Goal: Task Accomplishment & Management: Use online tool/utility

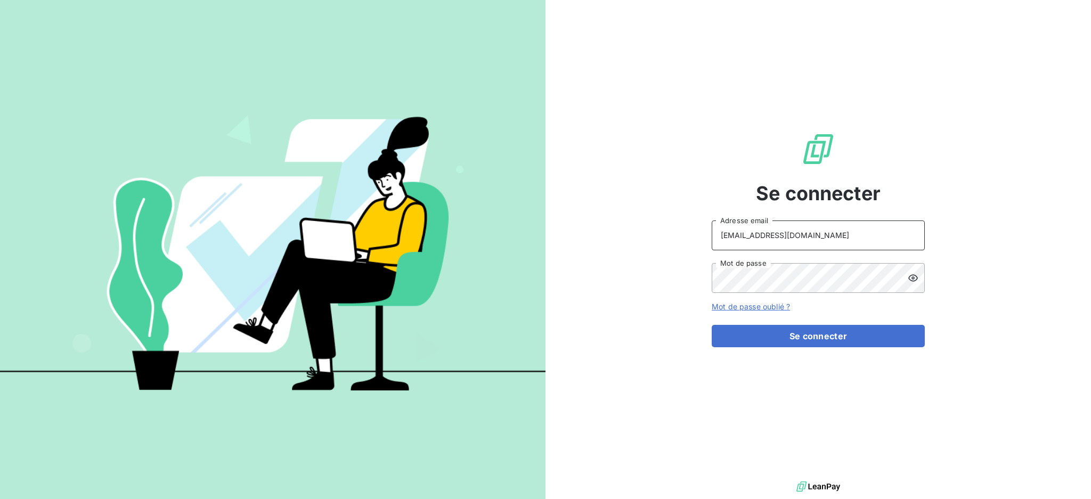
click at [844, 242] on input "[EMAIL_ADDRESS][DOMAIN_NAME]" at bounding box center [818, 236] width 213 height 30
type input "[EMAIL_ADDRESS][DOMAIN_NAME]"
click at [773, 331] on button "Se connecter" at bounding box center [818, 336] width 213 height 22
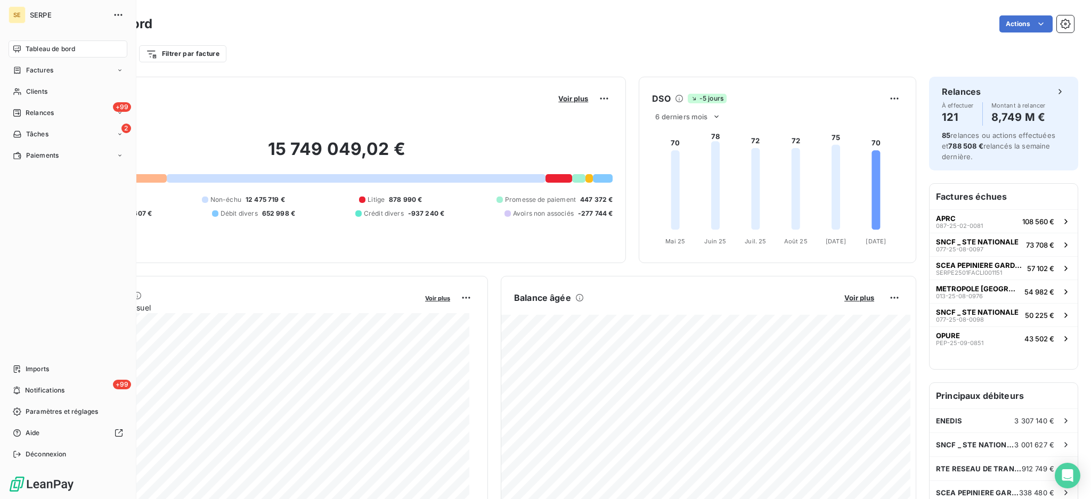
click at [42, 46] on span "Tableau de bord" at bounding box center [51, 49] width 50 height 10
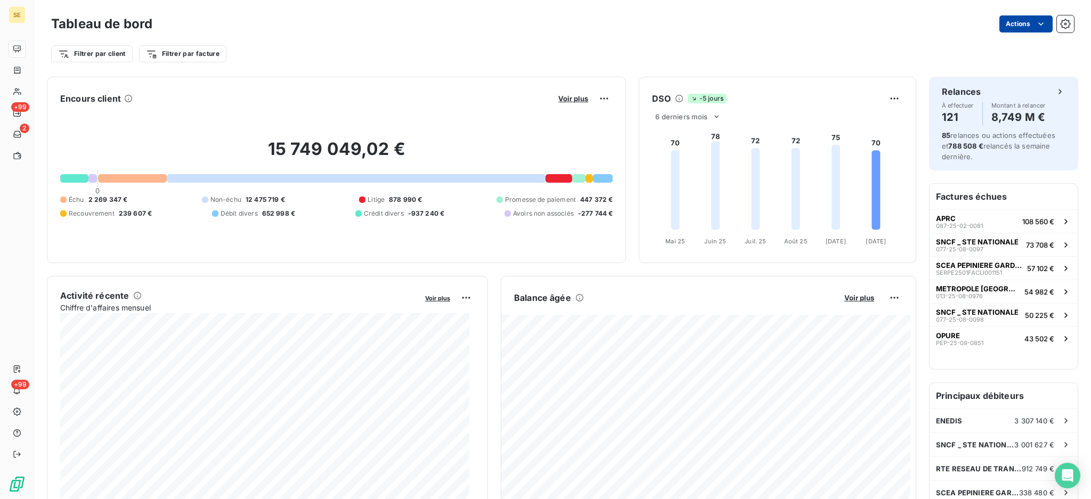
click at [1003, 21] on html "SE +99 2 +99 Tableau de bord Actions Filtrer par client Filtrer par facture Enc…" at bounding box center [545, 249] width 1091 height 499
click at [975, 50] on div "Exporter le tableau de bord" at bounding box center [976, 47] width 123 height 17
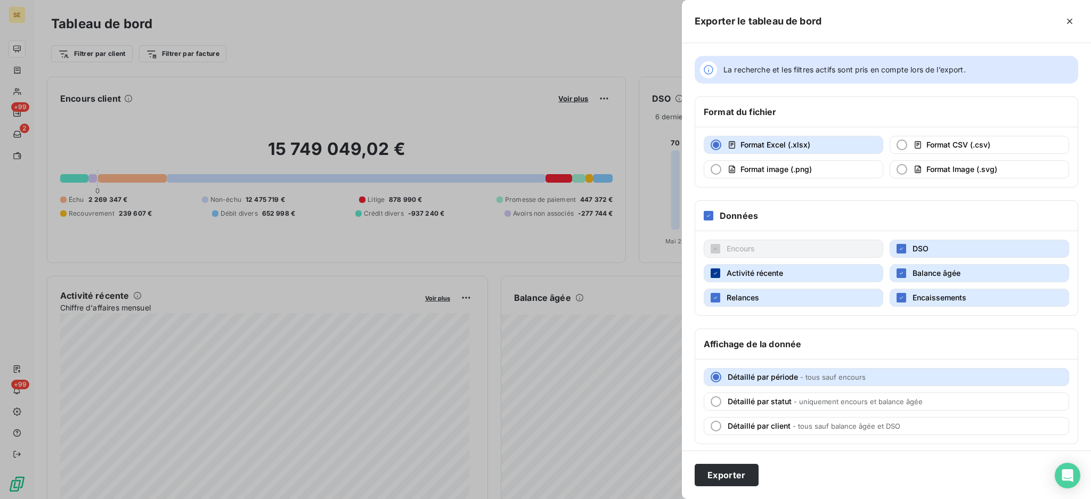
click at [715, 273] on icon "button" at bounding box center [715, 273] width 6 height 6
click at [711, 297] on div "button" at bounding box center [716, 298] width 10 height 10
click at [898, 297] on icon "button" at bounding box center [901, 298] width 6 height 6
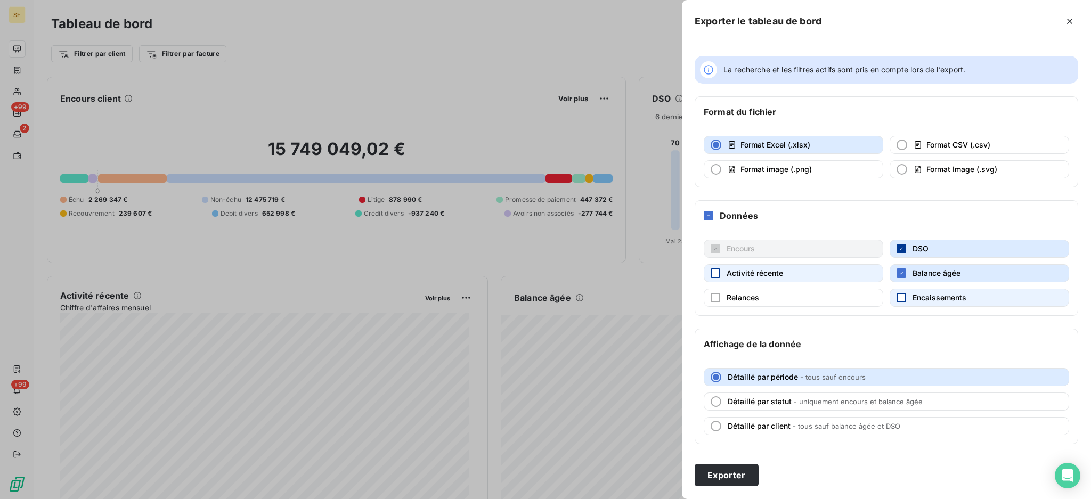
click at [898, 246] on icon "button" at bounding box center [901, 249] width 6 height 6
click at [728, 476] on button "Exporter" at bounding box center [727, 475] width 64 height 22
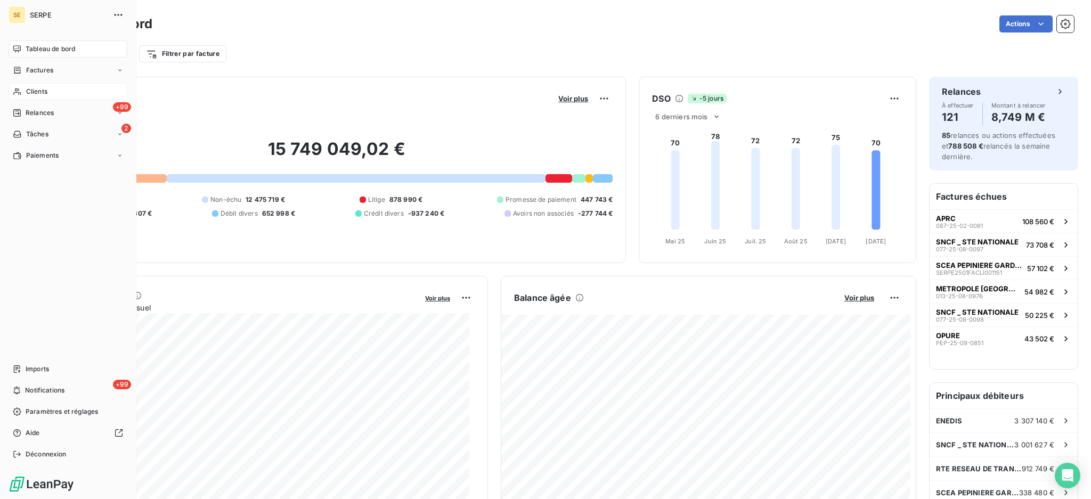
click at [31, 89] on span "Clients" at bounding box center [36, 92] width 21 height 10
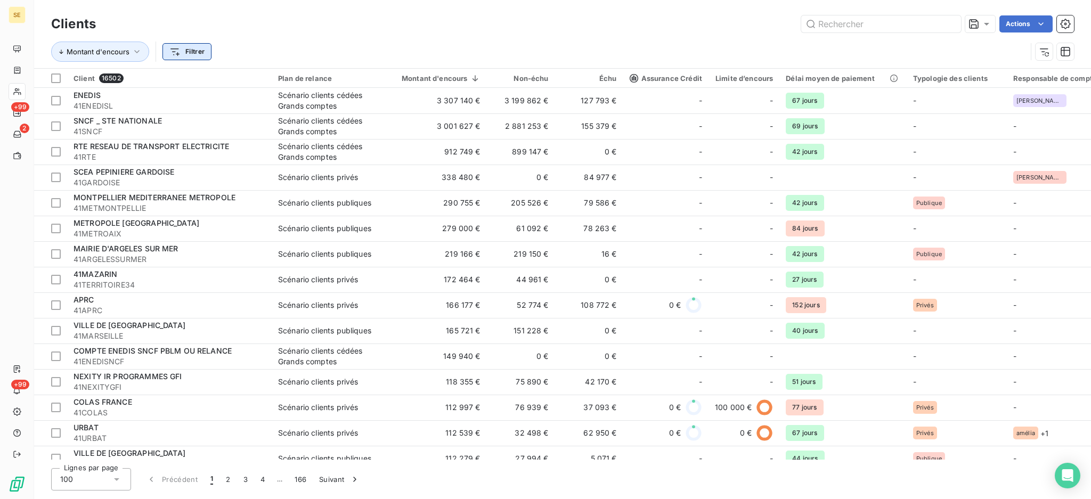
click at [196, 50] on html "SE +99 2 +99 Clients Actions Montant d'encours Filtrer Client 16502 Plan de rel…" at bounding box center [545, 249] width 1091 height 499
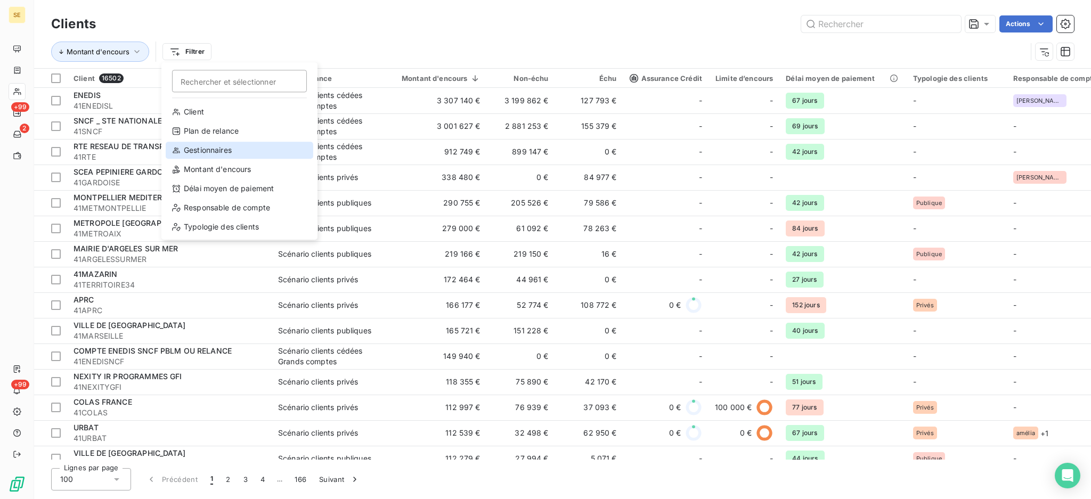
click at [209, 151] on div "Gestionnaires" at bounding box center [240, 150] width 148 height 17
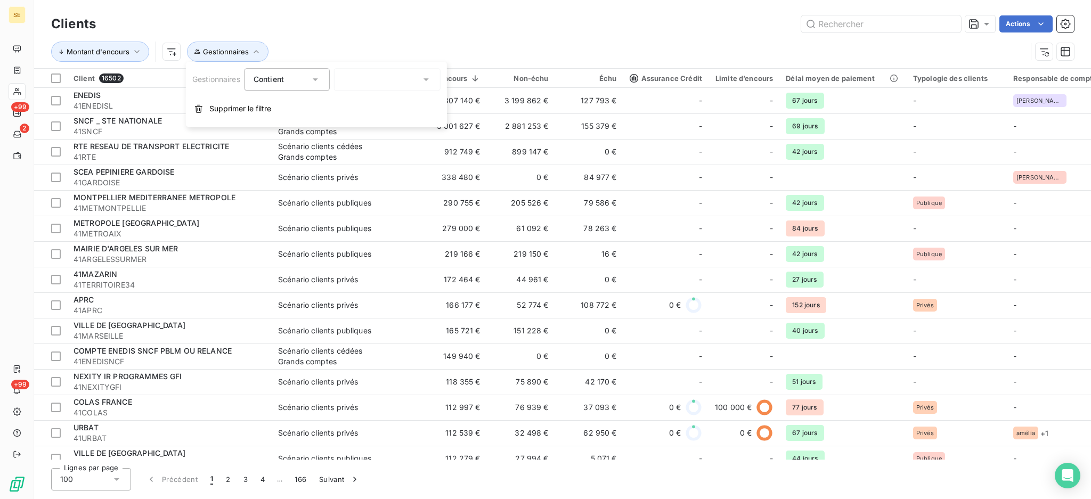
click at [395, 32] on div "Clients Actions" at bounding box center [562, 24] width 1023 height 22
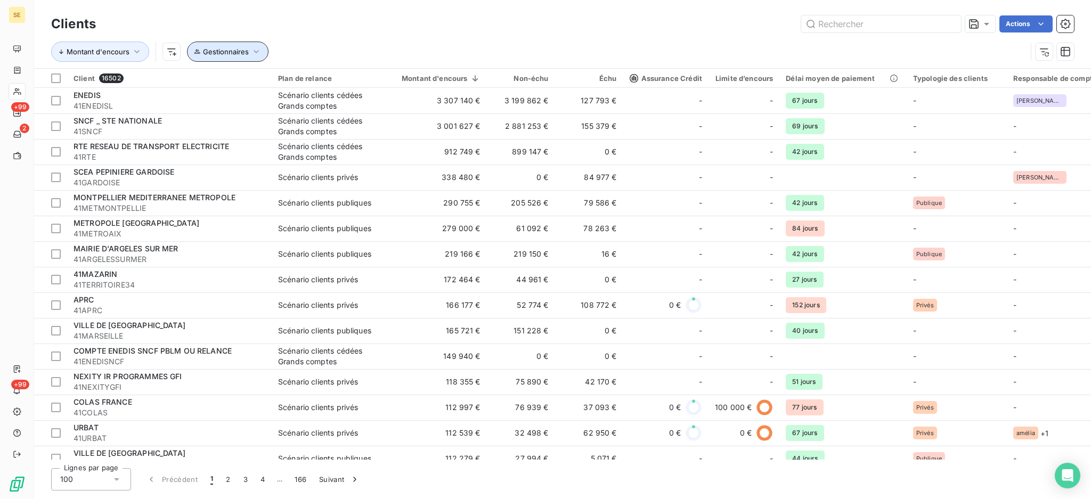
click at [256, 51] on icon "button" at bounding box center [256, 51] width 11 height 11
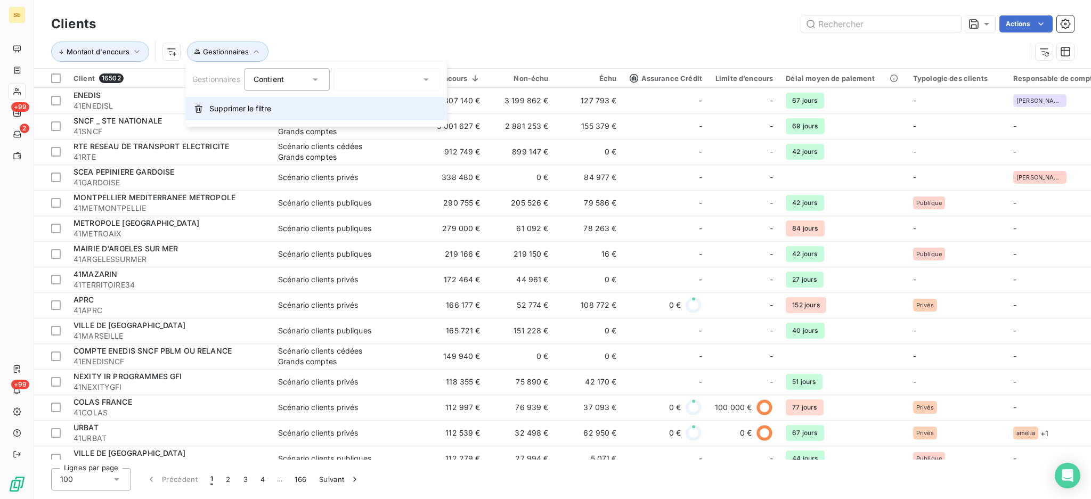
click at [265, 108] on span "Supprimer le filtre" at bounding box center [240, 108] width 62 height 11
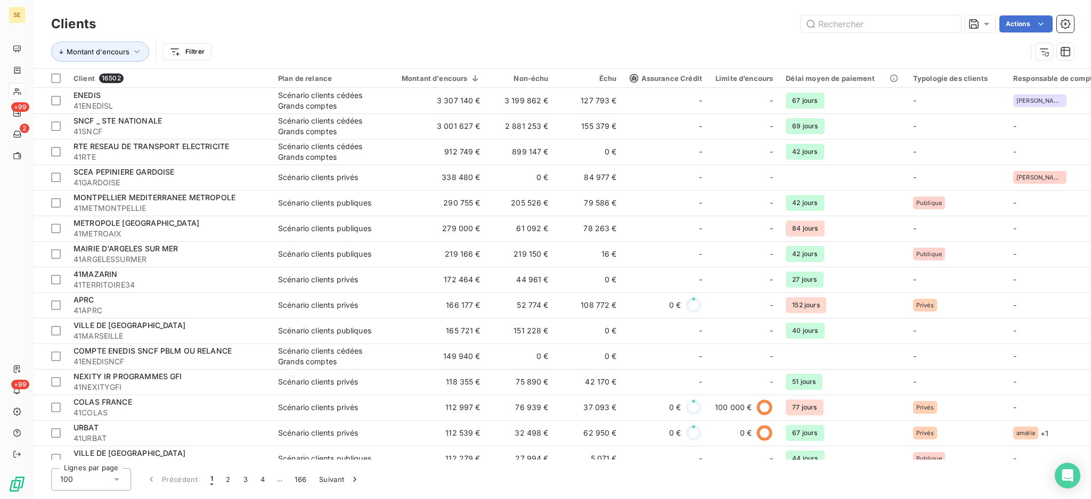
click at [1016, 22] on html "SE +99 2 +99 Clients Actions Montant d'encours Filtrer Client 16502 Plan de rel…" at bounding box center [545, 249] width 1091 height 499
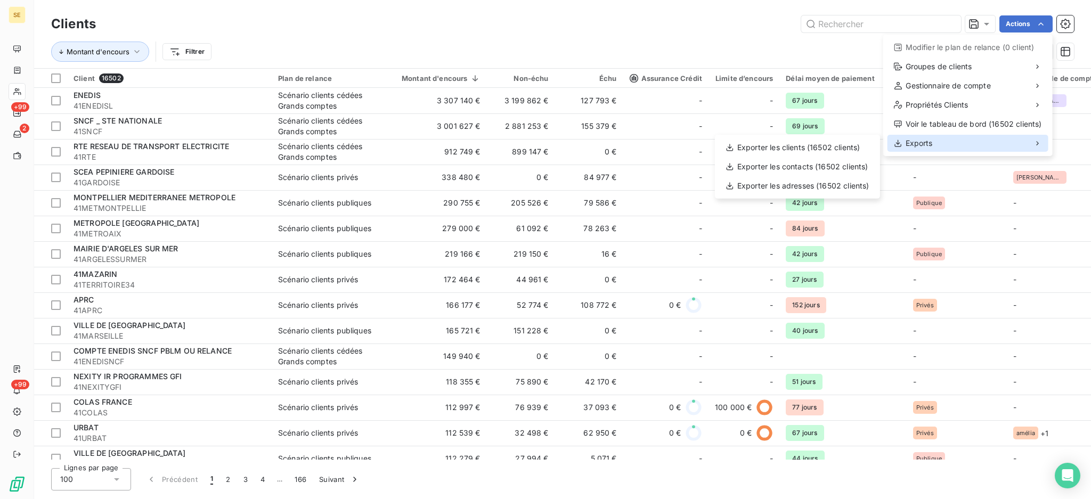
click at [943, 140] on div "Exports" at bounding box center [967, 143] width 161 height 17
click at [825, 150] on div "Exporter les clients (16502 clients)" at bounding box center [797, 147] width 157 height 17
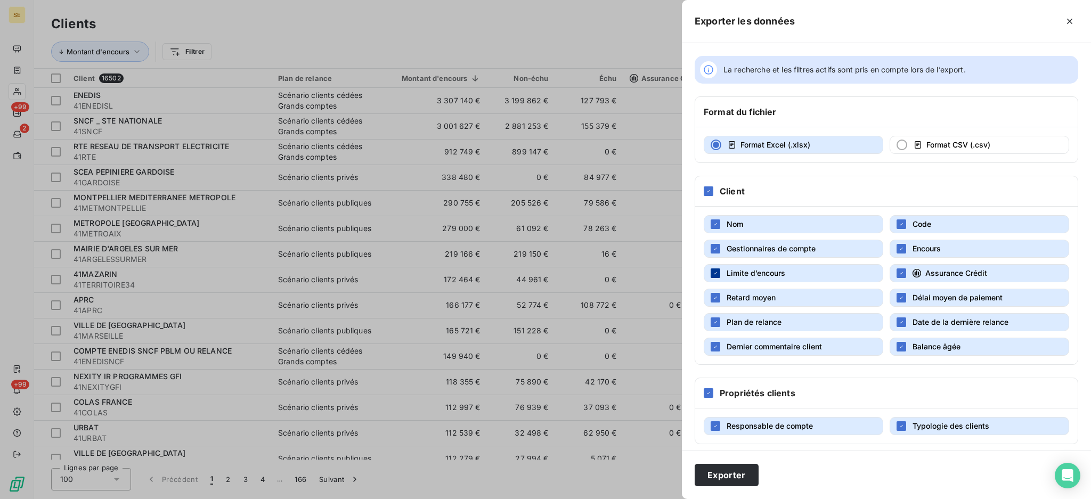
click at [712, 270] on icon "button" at bounding box center [715, 273] width 6 height 6
click at [714, 298] on icon "button" at bounding box center [715, 298] width 6 height 6
click at [713, 327] on div "button" at bounding box center [716, 322] width 10 height 10
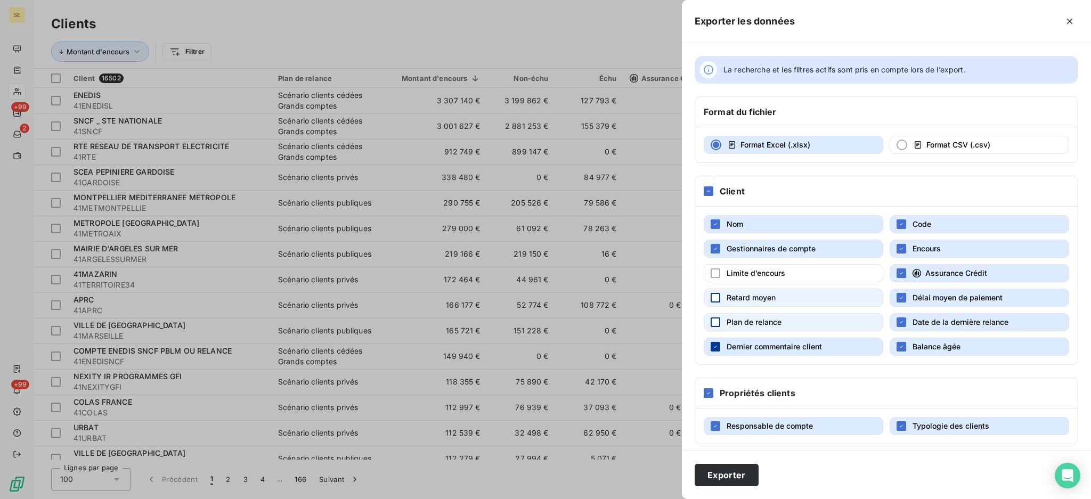
click at [717, 346] on icon "button" at bounding box center [715, 347] width 6 height 6
click at [714, 320] on div "button" at bounding box center [716, 322] width 10 height 10
click at [898, 247] on icon "button" at bounding box center [901, 249] width 6 height 6
click at [898, 273] on icon "button" at bounding box center [901, 273] width 6 height 6
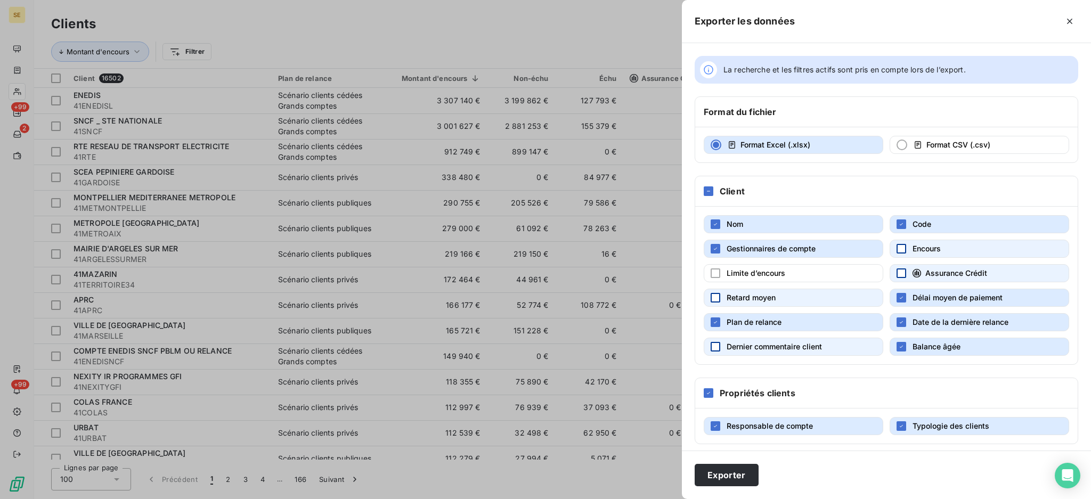
click at [898, 303] on button "Délai moyen de paiement" at bounding box center [980, 298] width 180 height 18
click at [897, 320] on div "button" at bounding box center [902, 322] width 10 height 10
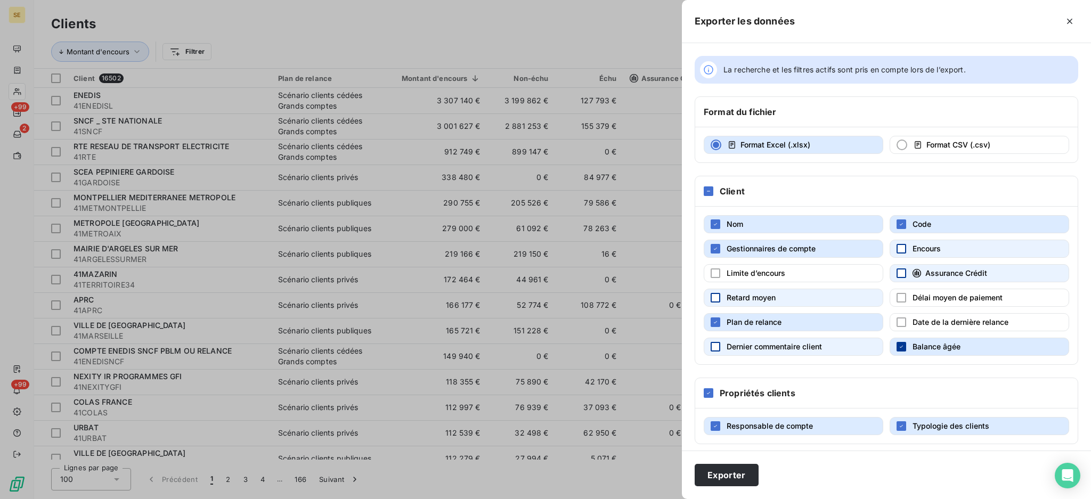
click at [898, 345] on icon "button" at bounding box center [901, 347] width 6 height 6
click at [713, 428] on icon "button" at bounding box center [715, 426] width 6 height 6
click at [725, 471] on button "Exporter" at bounding box center [727, 475] width 64 height 22
